Goal: Task Accomplishment & Management: Manage account settings

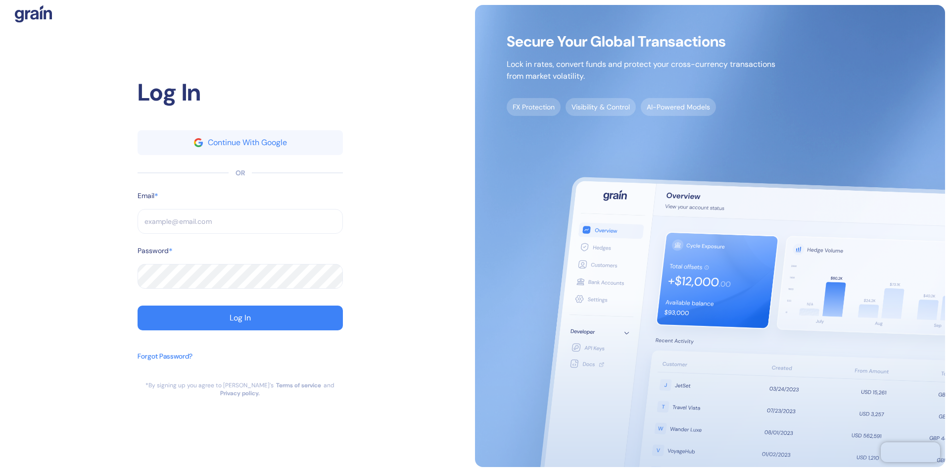
click at [240, 225] on input "text" at bounding box center [240, 221] width 205 height 25
type input "su"
type input "supp"
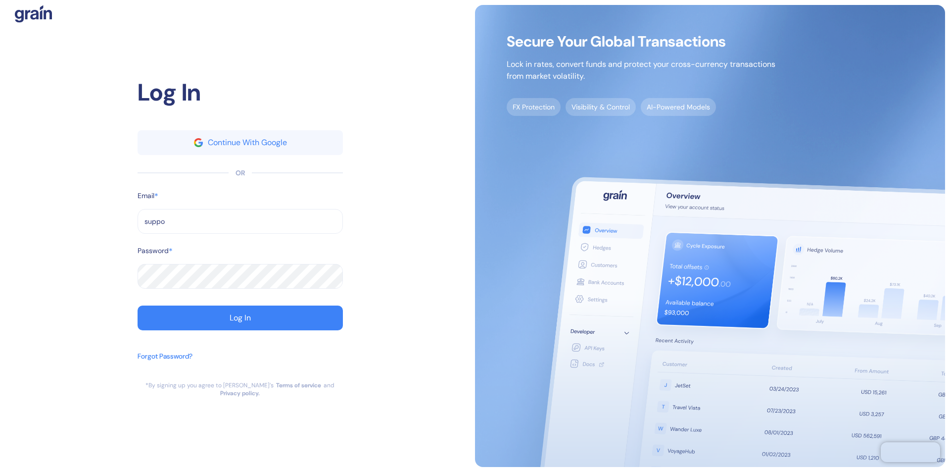
type input "suppor"
type input "support"
type input "[EMAIL_ADDRESS][DOMAIN_NAME]"
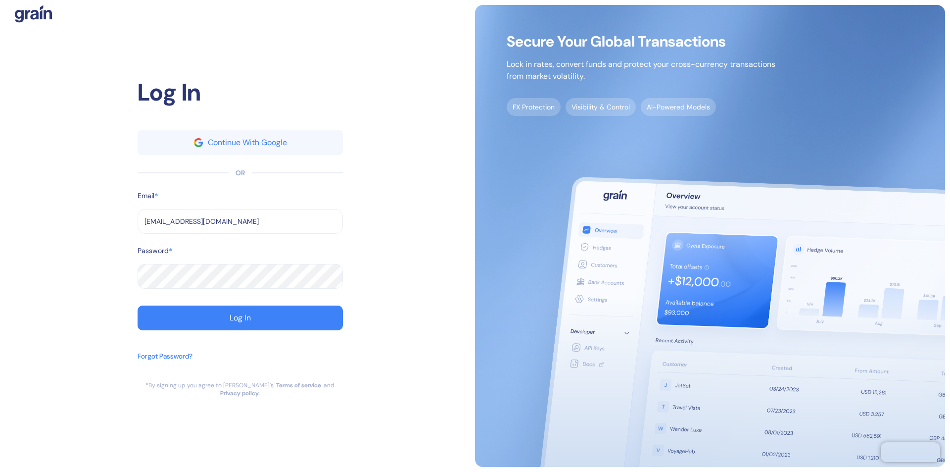
type input "[EMAIL_ADDRESS][DOMAIN_NAME]"
click at [240, 322] on div "Log In" at bounding box center [240, 318] width 21 height 8
